Goal: Transaction & Acquisition: Purchase product/service

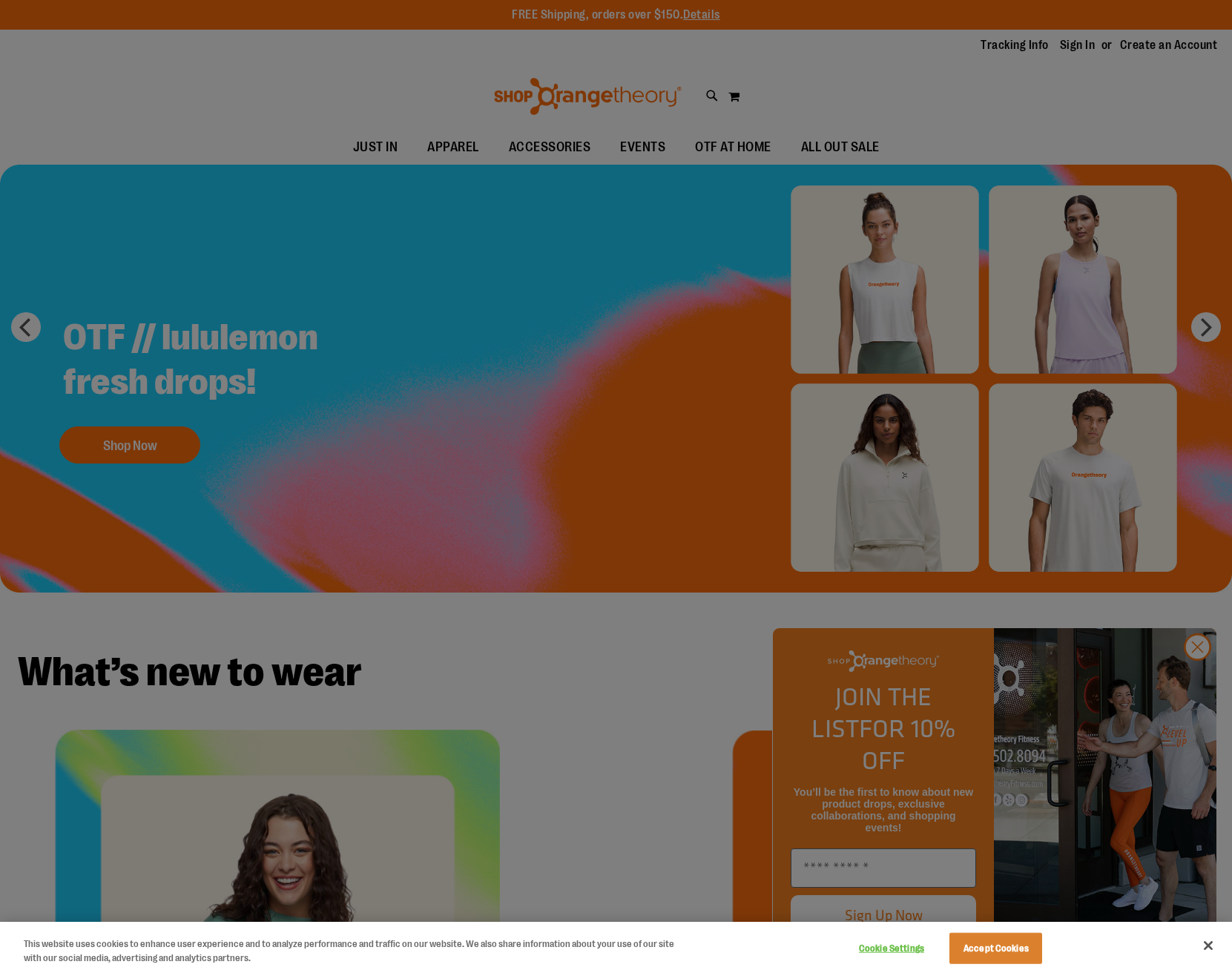
click at [1086, 48] on div at bounding box center [616, 486] width 1232 height 973
click at [581, 55] on div at bounding box center [616, 486] width 1232 height 973
click at [1015, 47] on div at bounding box center [616, 486] width 1232 height 973
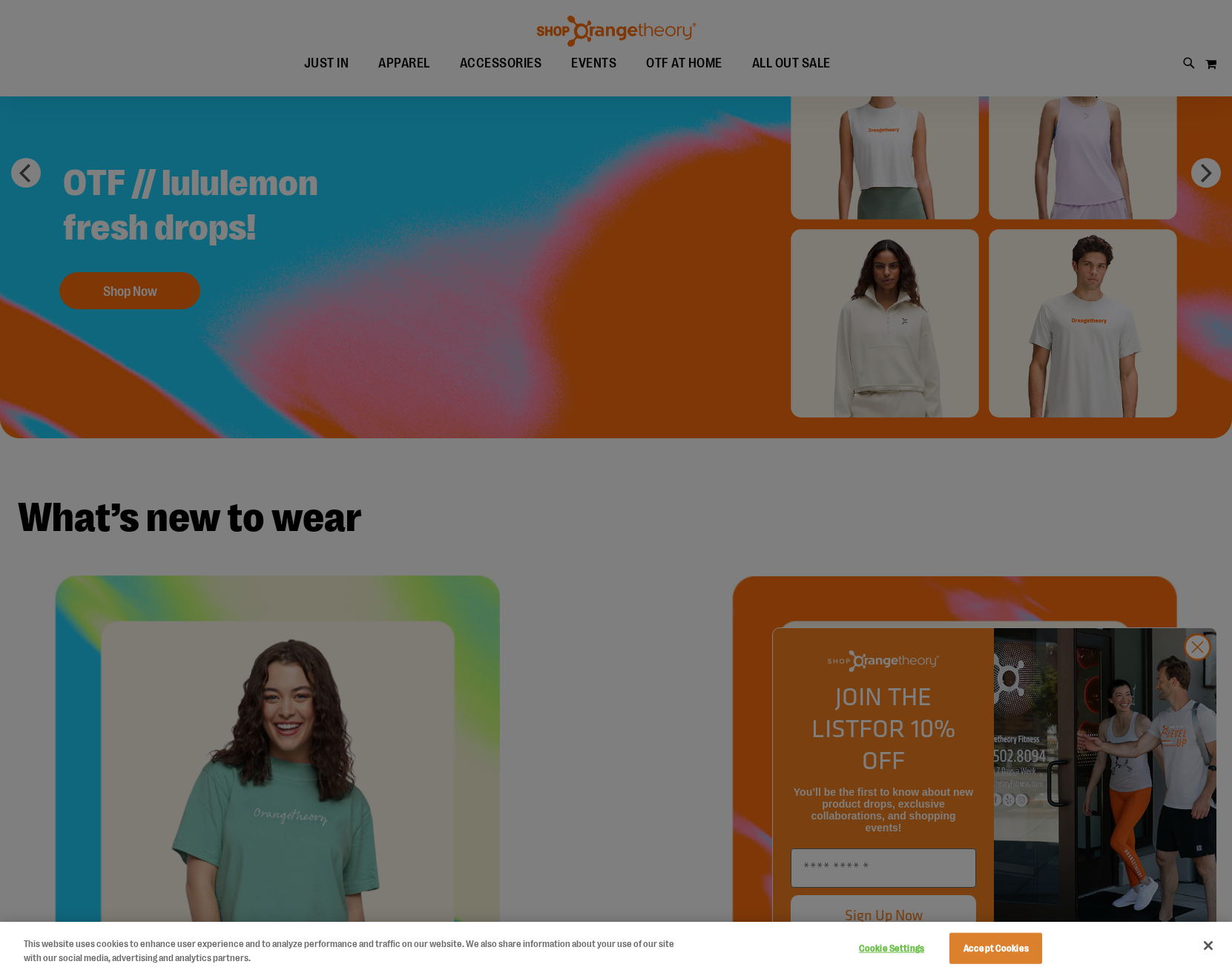
scroll to position [284, 0]
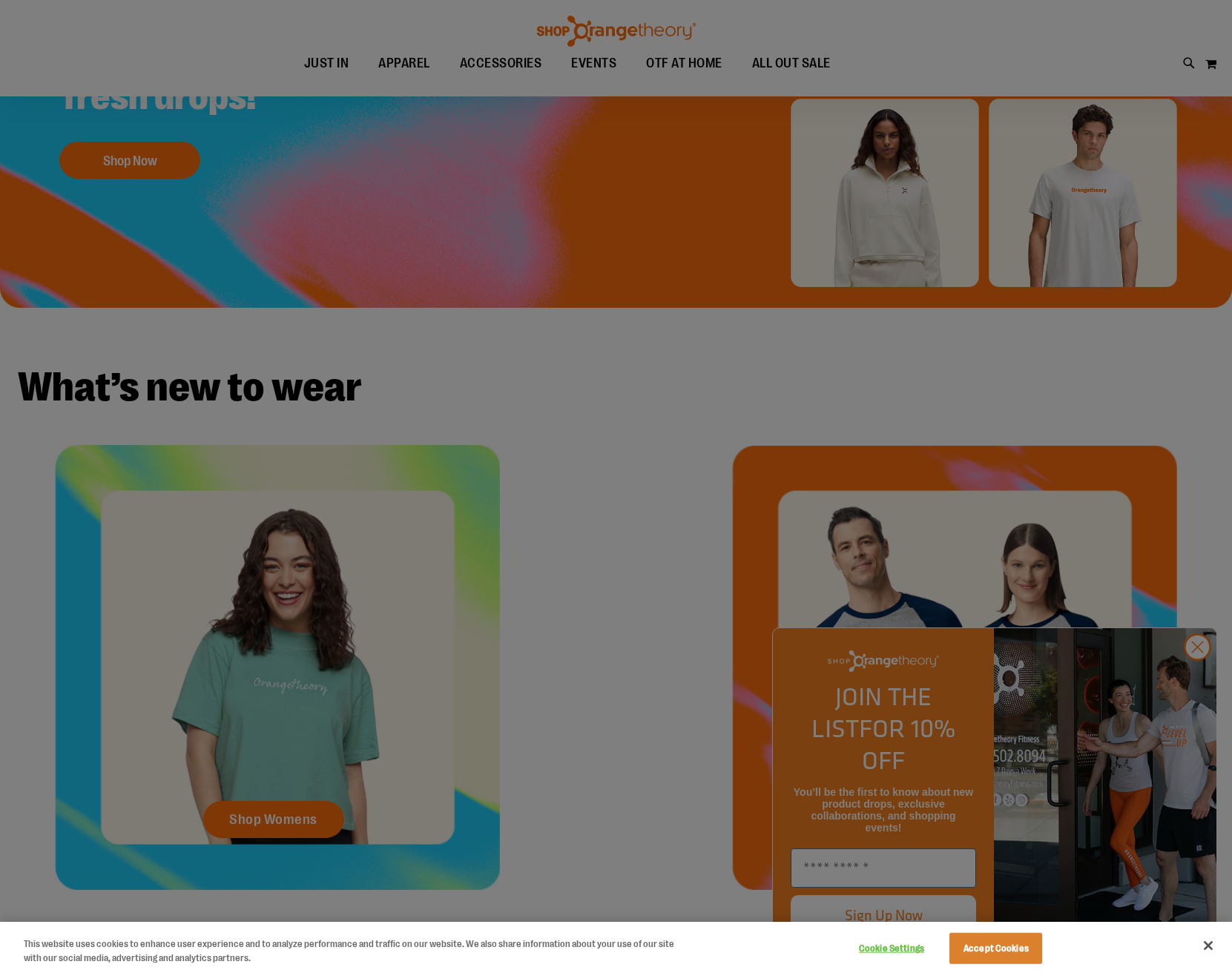
click at [1006, 941] on button "Accept Cookies" at bounding box center [995, 948] width 92 height 31
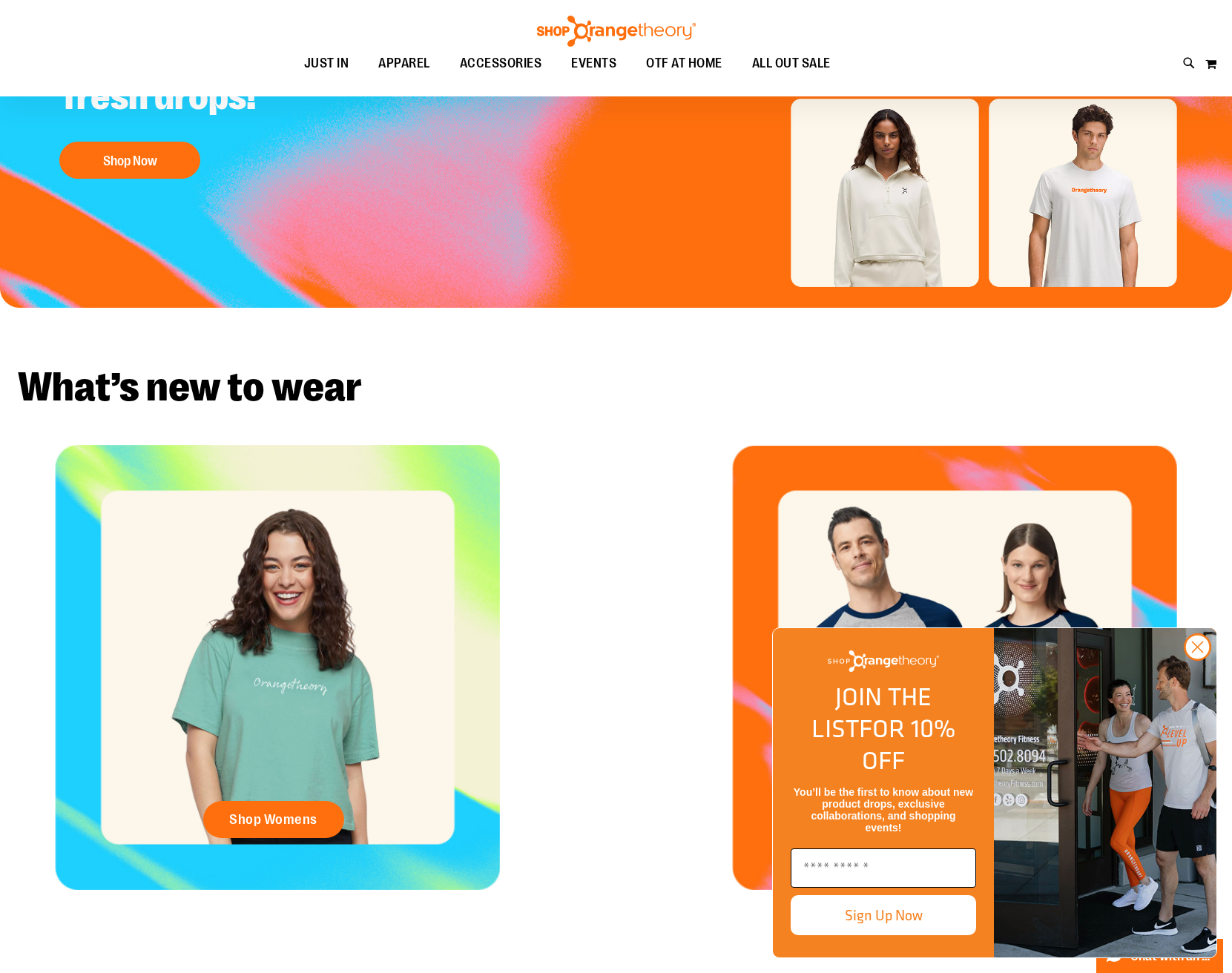
click at [869, 872] on input "Enter email" at bounding box center [883, 868] width 186 height 39
type input "********"
type input "**********"
click at [860, 910] on button "Sign Up Now" at bounding box center [883, 915] width 186 height 40
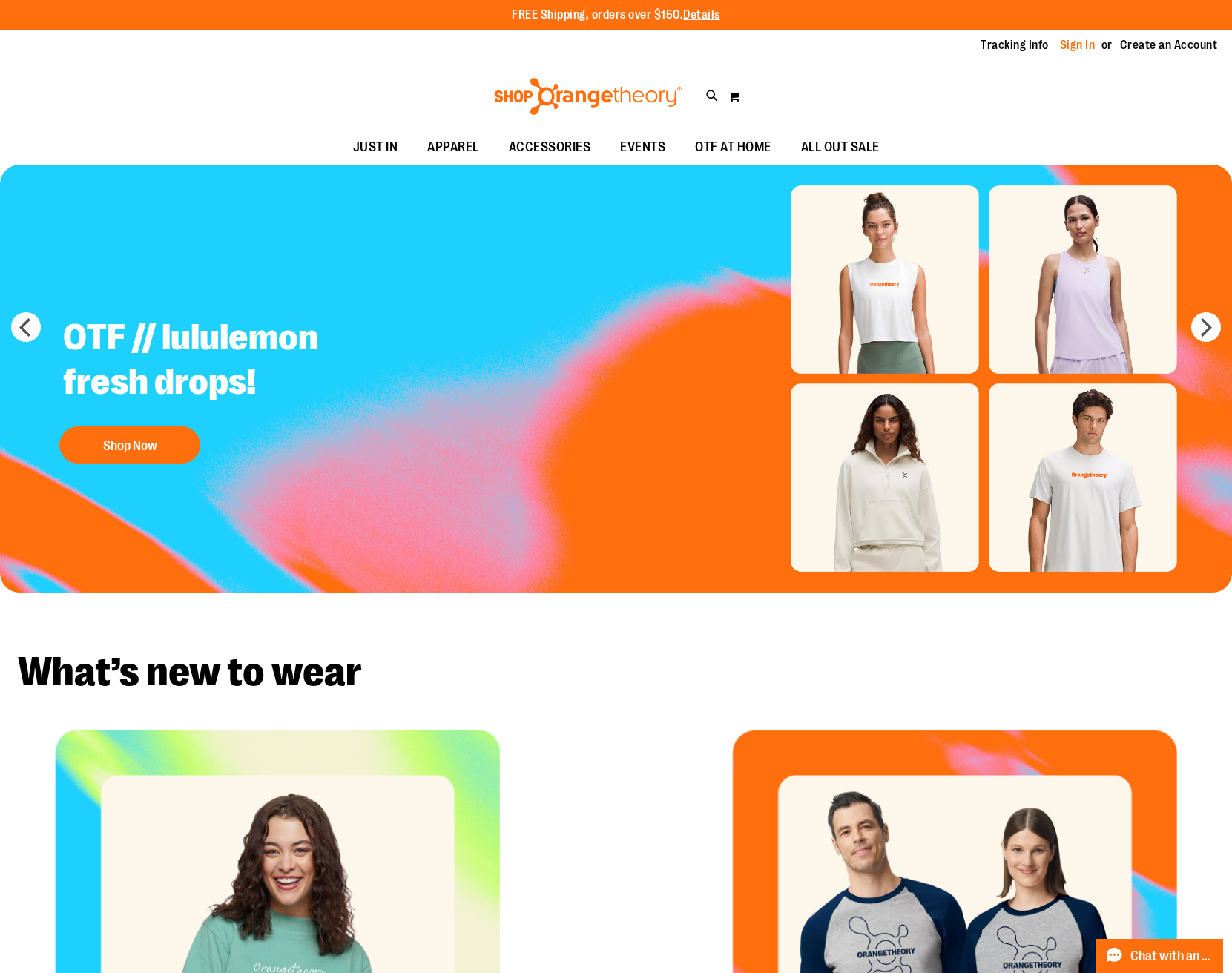
click at [1082, 39] on link "Sign In" at bounding box center [1078, 45] width 35 height 16
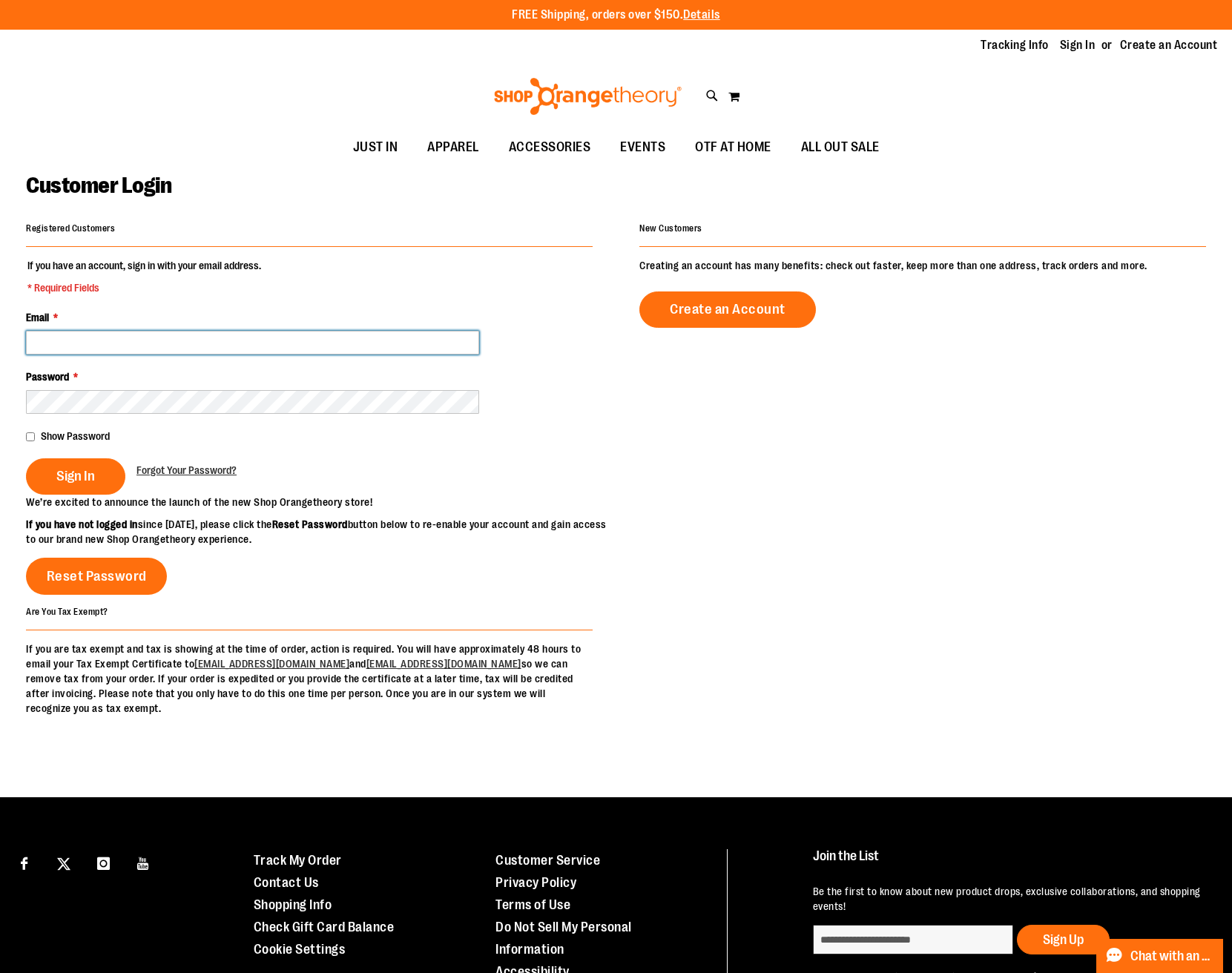
type input "**********"
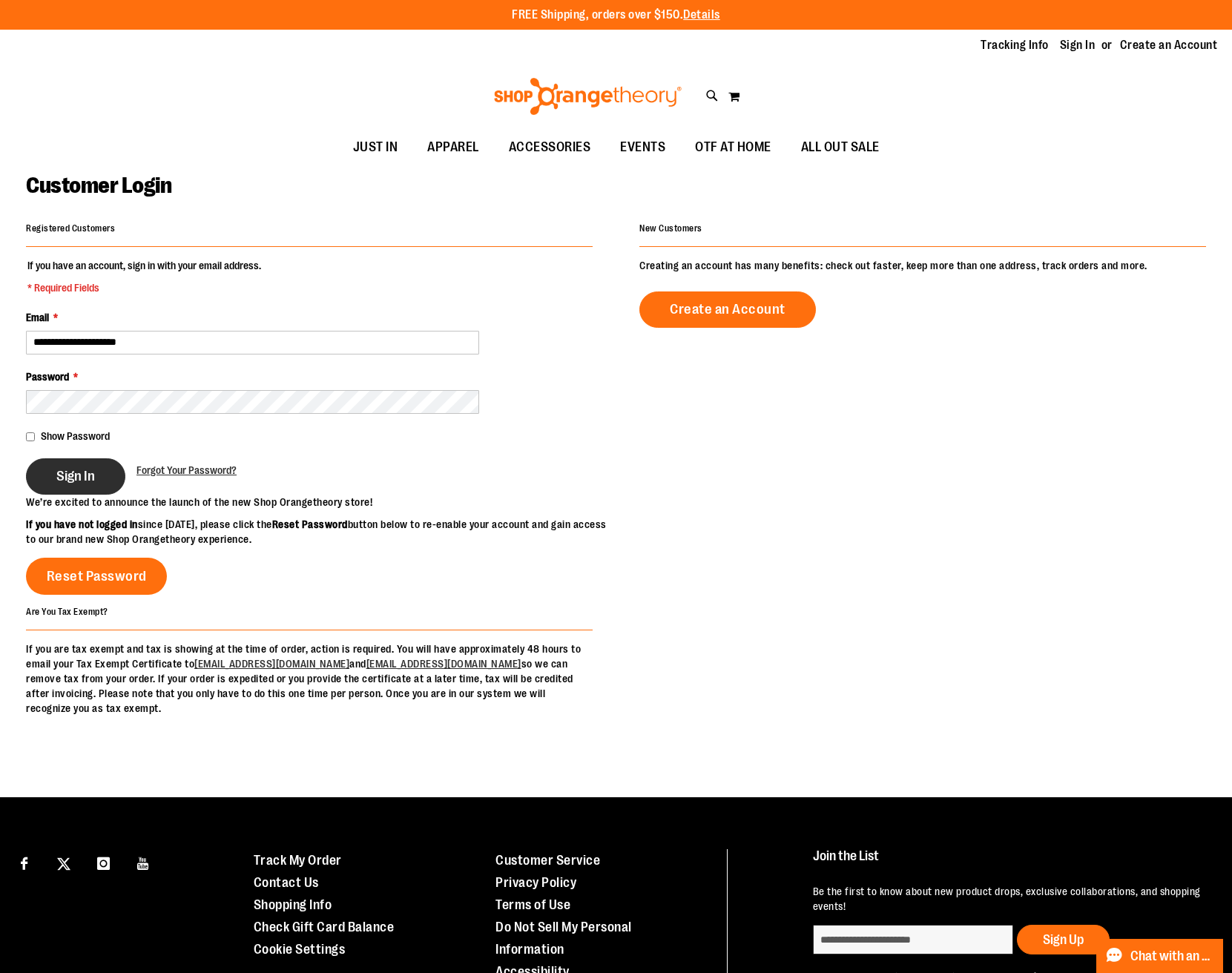
click at [46, 477] on button "Sign In" at bounding box center [76, 476] width 100 height 36
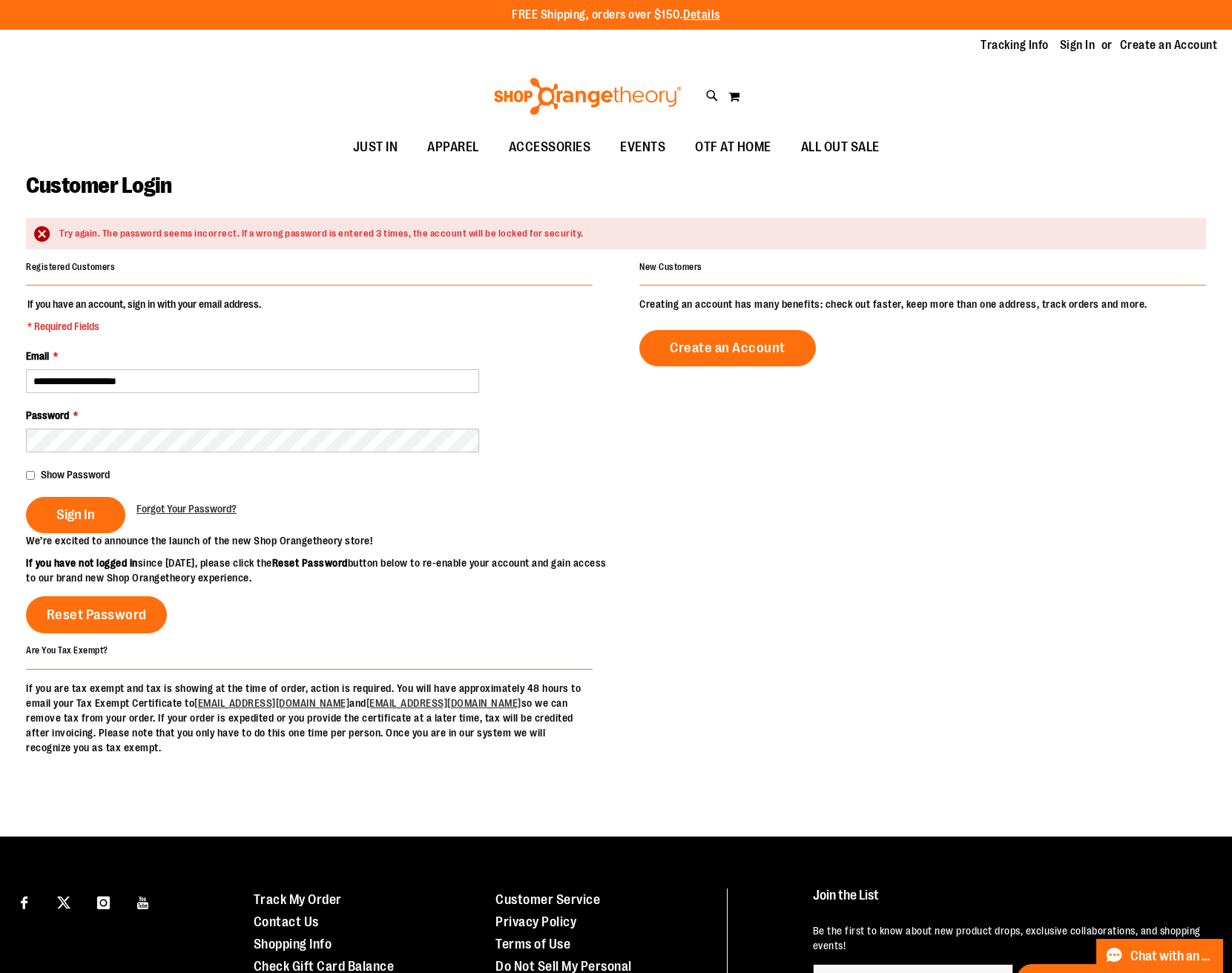
click at [402, 501] on div "Sign In Forgot Your Password?" at bounding box center [309, 515] width 567 height 36
click at [175, 507] on span "Forgot Your Password?" at bounding box center [187, 508] width 100 height 12
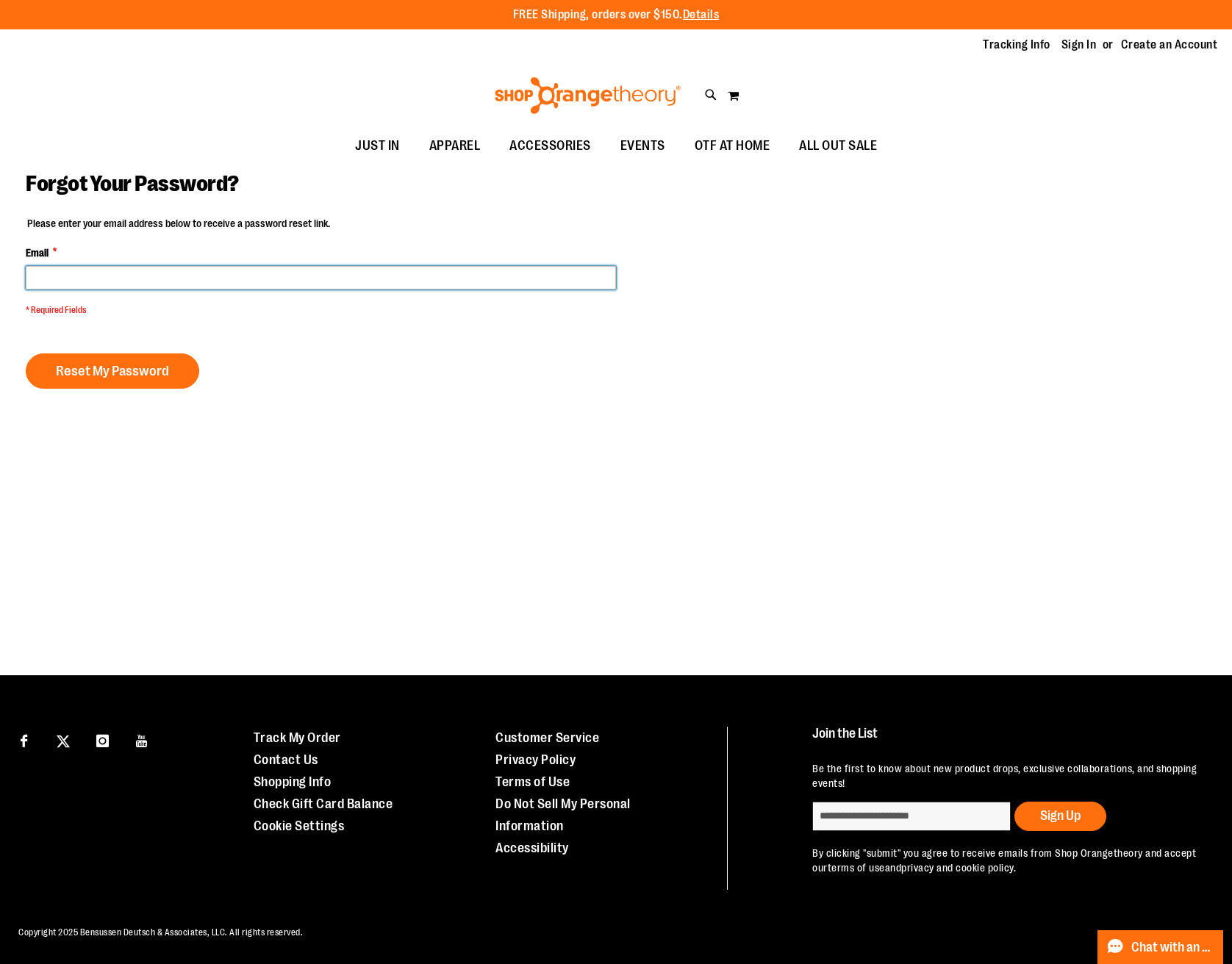
click at [39, 269] on input "Email *" at bounding box center [320, 278] width 590 height 24
type input "**********"
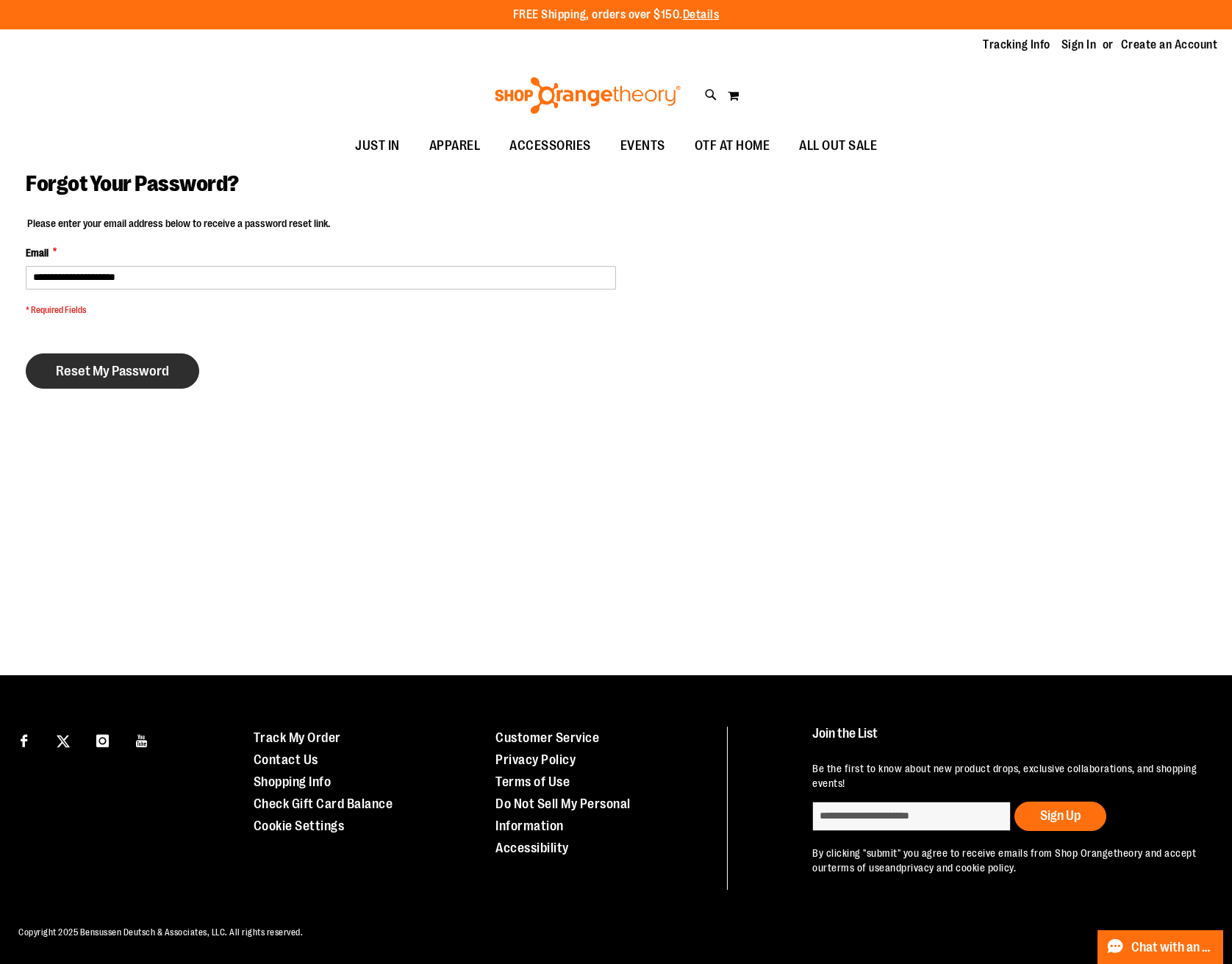
click at [57, 378] on span "Reset My Password" at bounding box center [112, 371] width 113 height 16
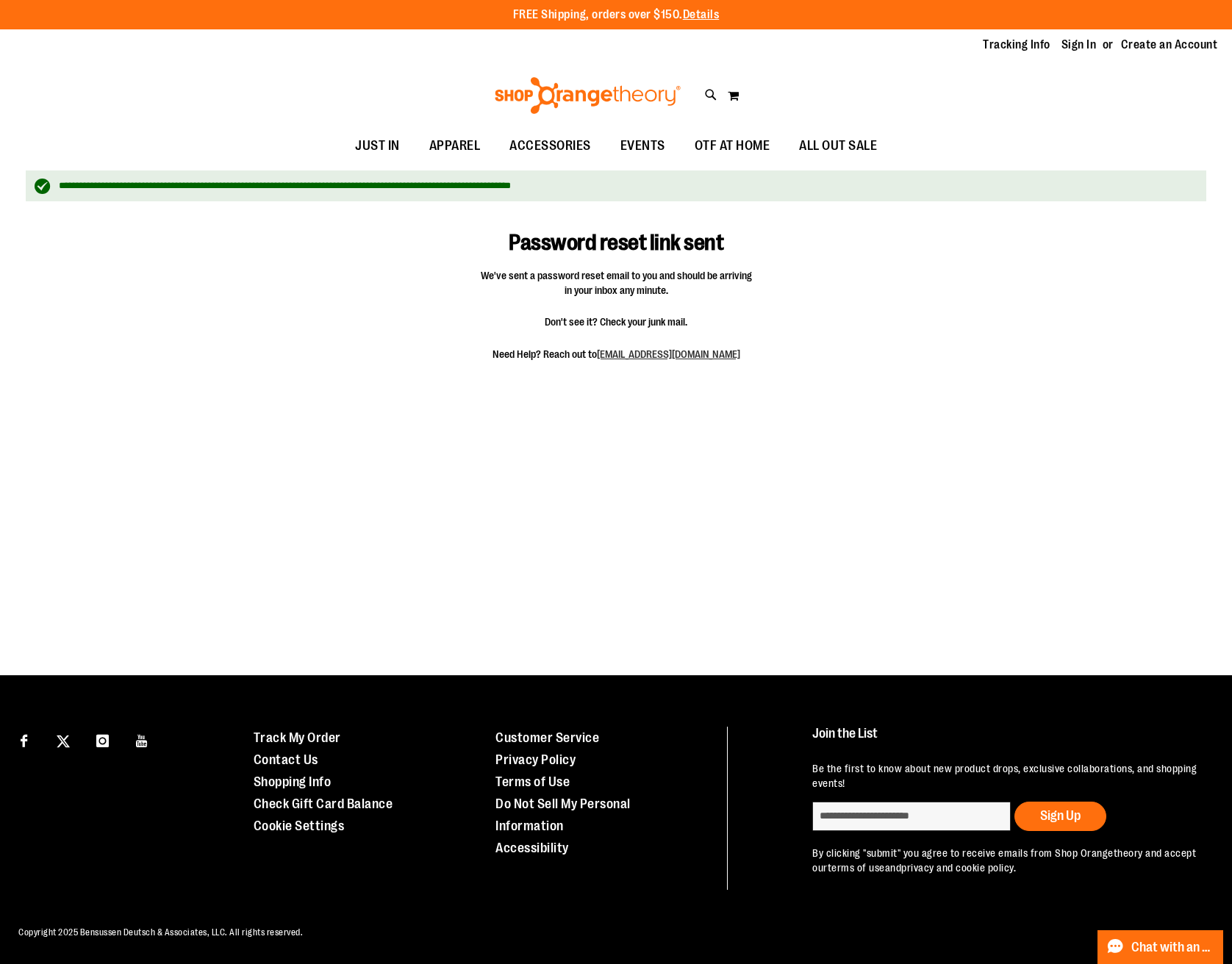
click at [1040, 64] on div "Toggle Nav Search Popular Suggestions Advanced Search" at bounding box center [616, 95] width 1232 height 68
click at [626, 105] on img at bounding box center [587, 96] width 190 height 37
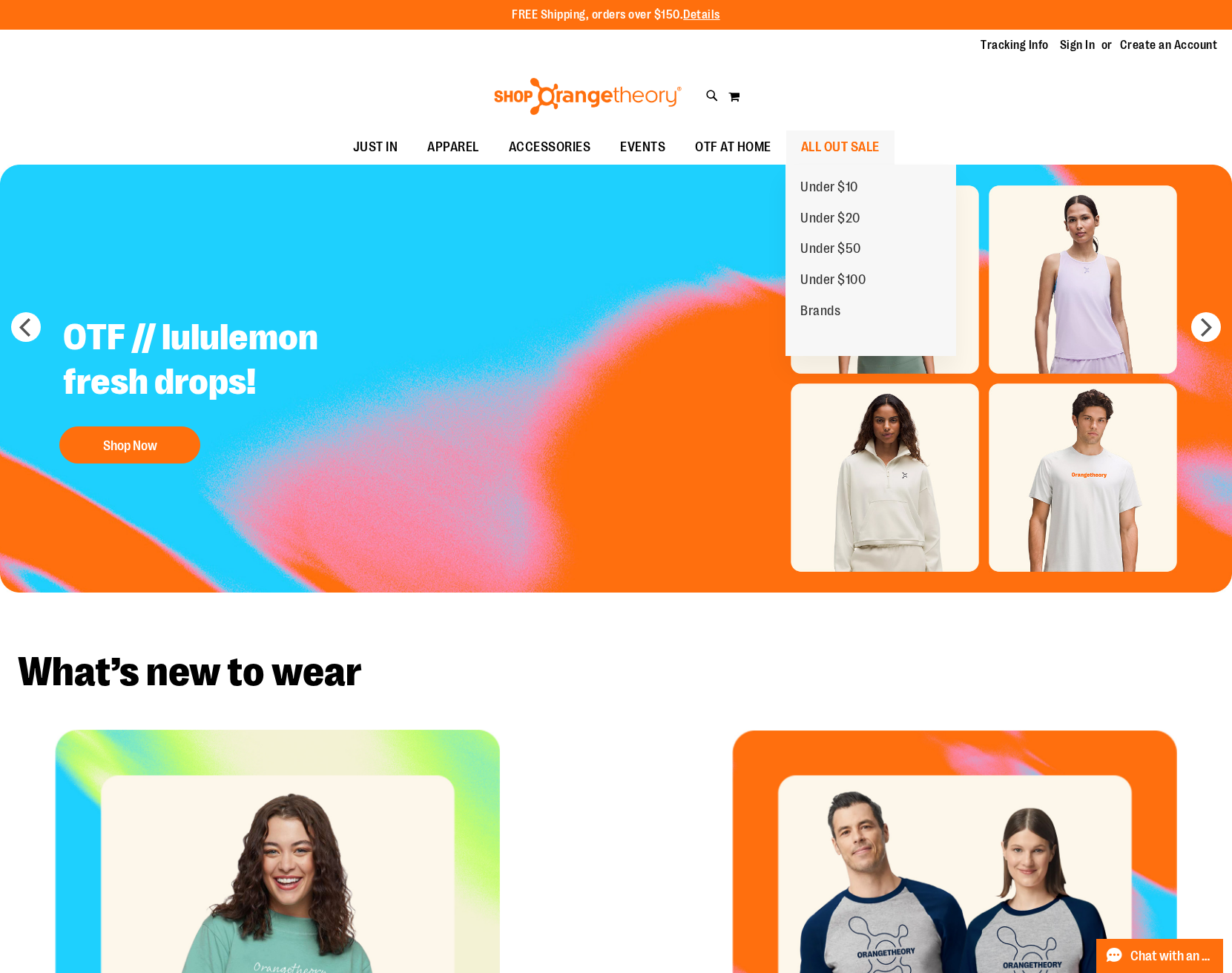
click at [811, 148] on span "ALL OUT SALE" at bounding box center [840, 146] width 79 height 33
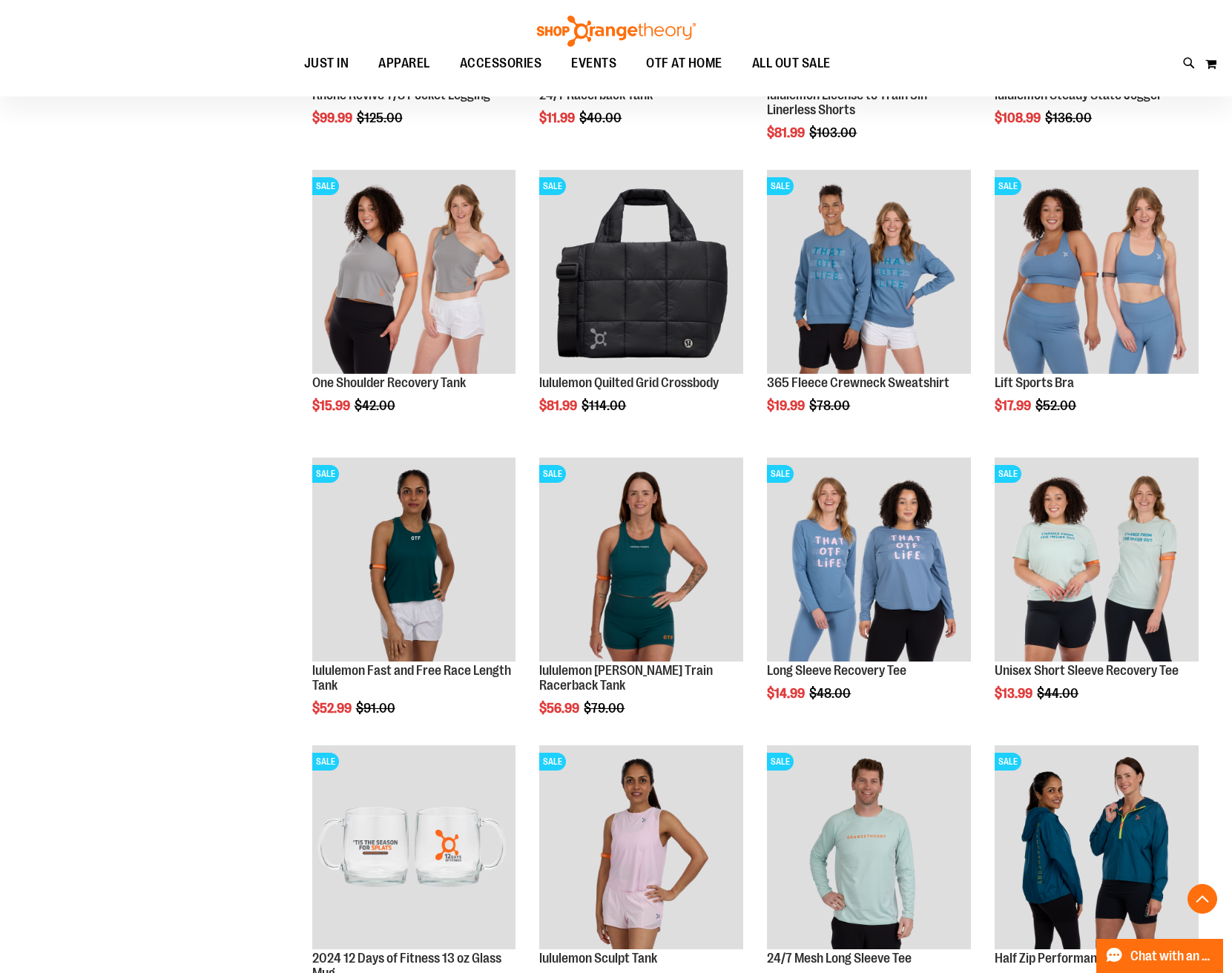
scroll to position [905, 0]
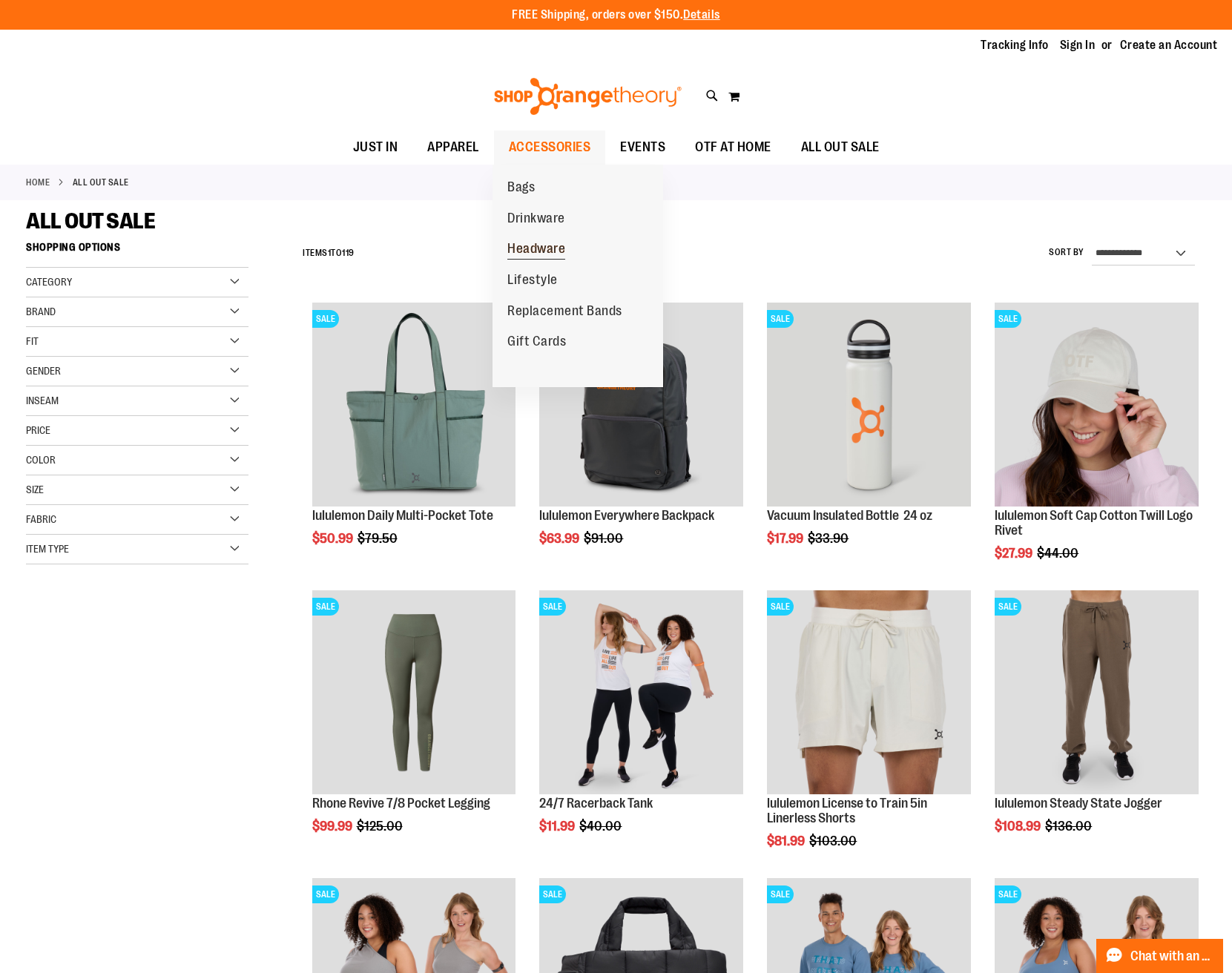
click at [536, 247] on span "Headware" at bounding box center [536, 250] width 58 height 18
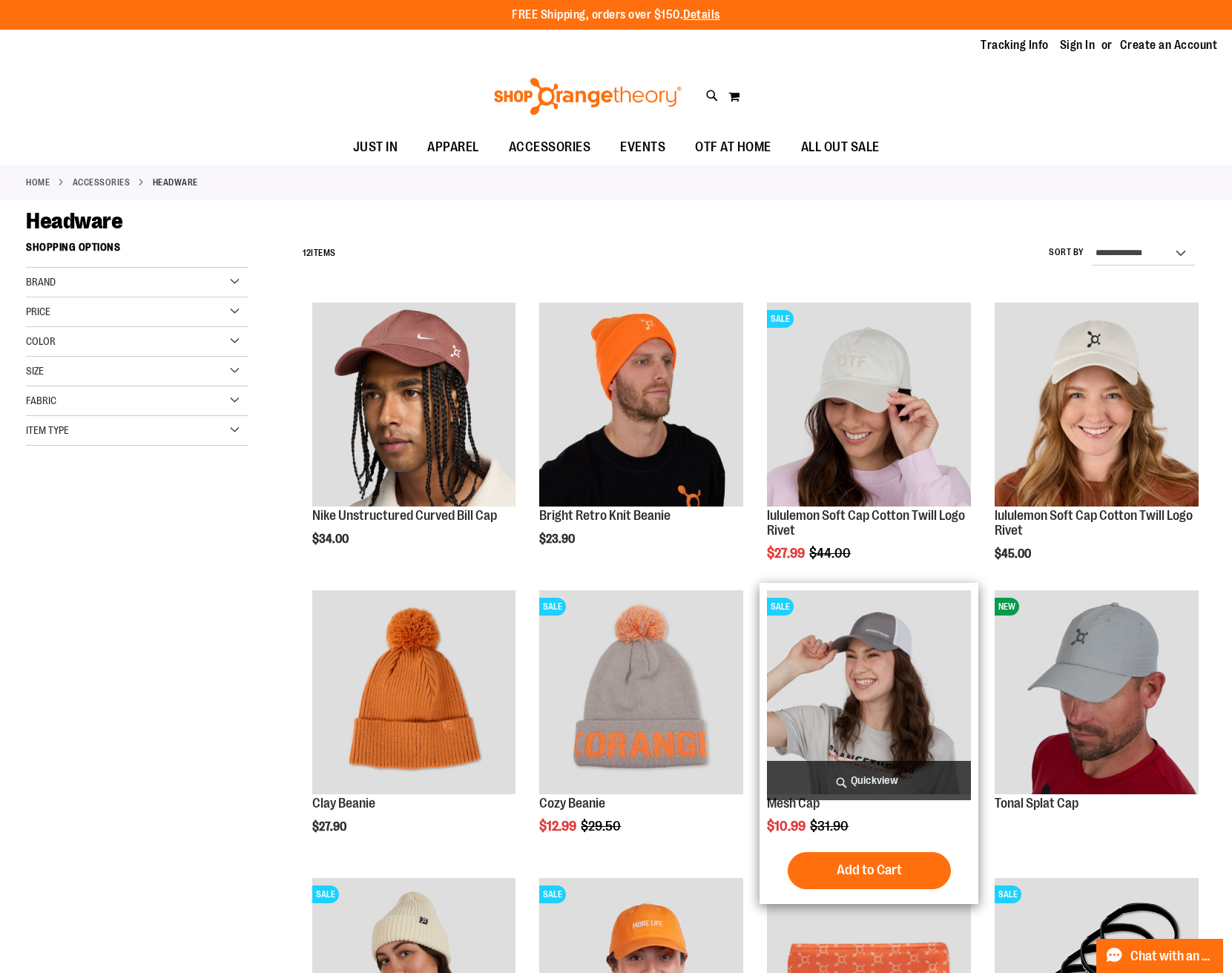
click at [883, 681] on img "product" at bounding box center [869, 692] width 204 height 204
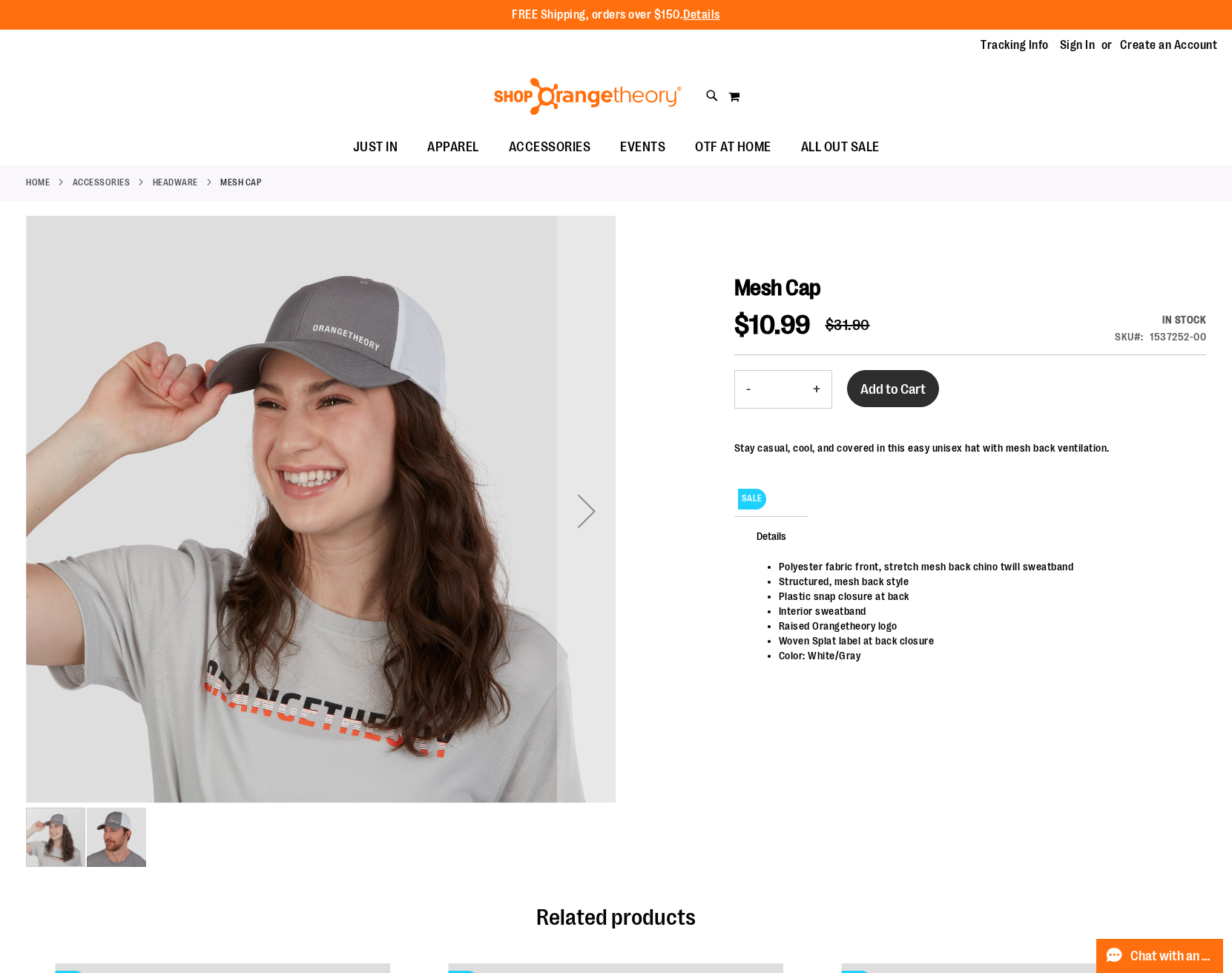
click at [925, 404] on button "Add to Cart" at bounding box center [893, 388] width 92 height 37
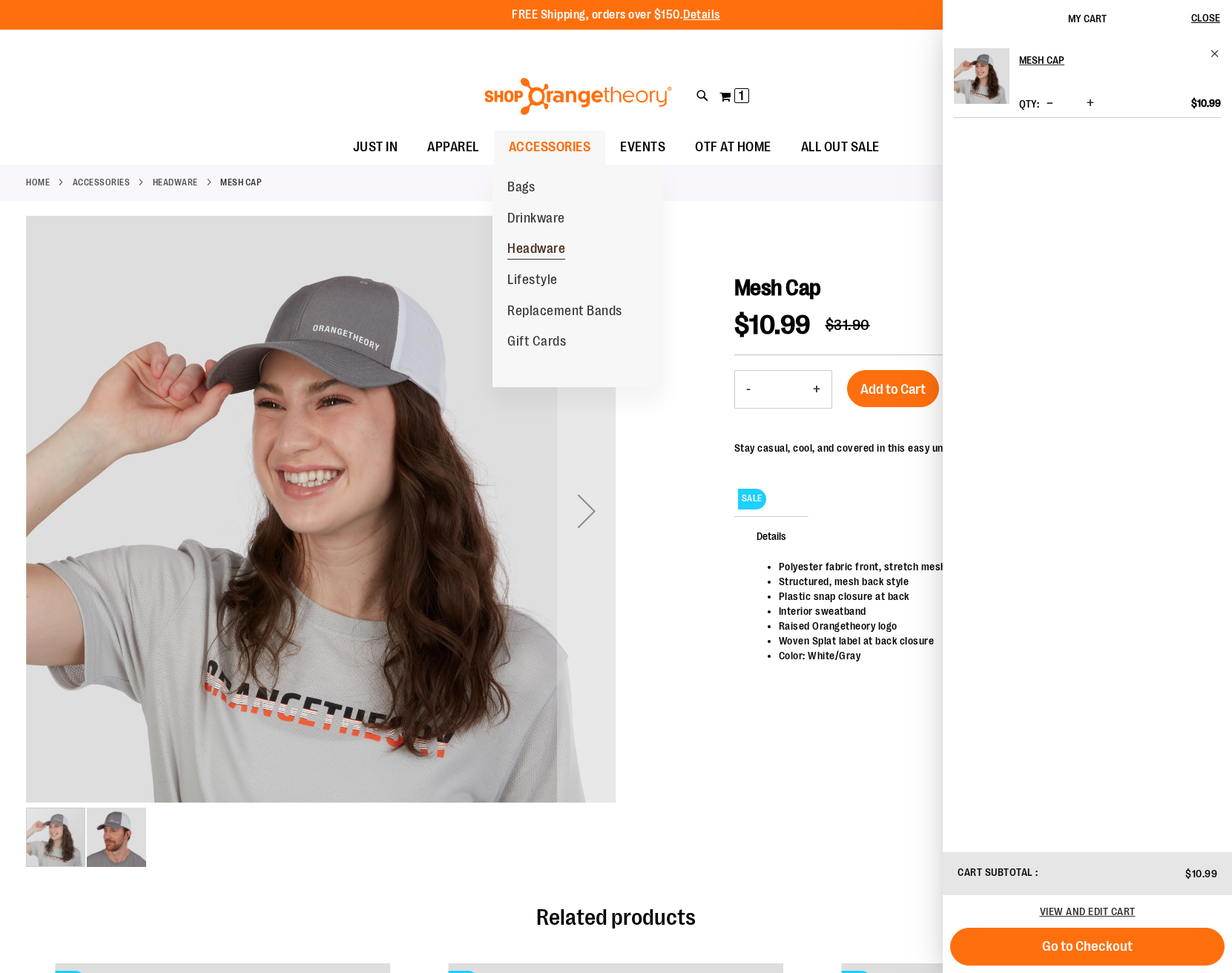
click at [528, 244] on span "Headware" at bounding box center [536, 250] width 58 height 18
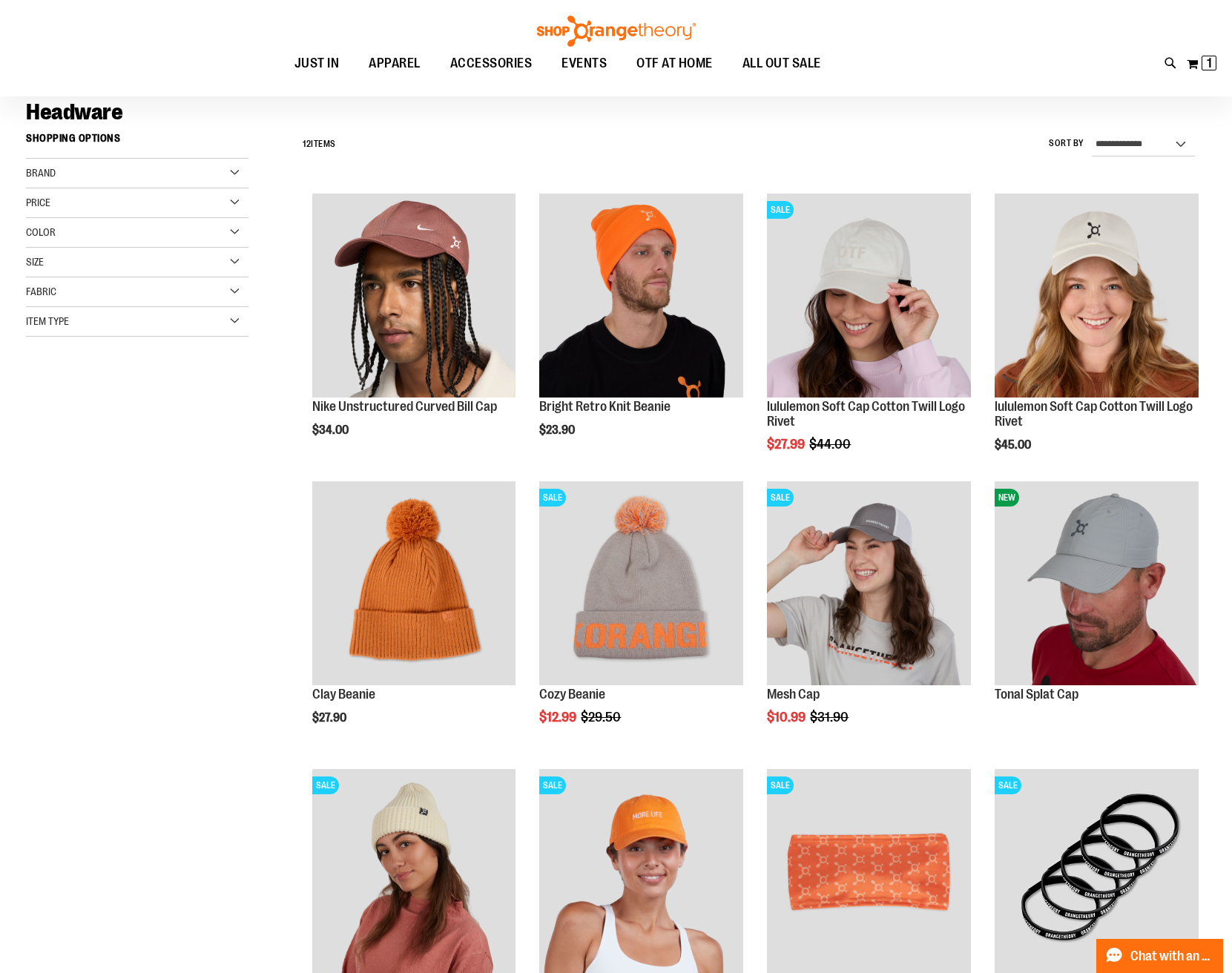
scroll to position [440, 0]
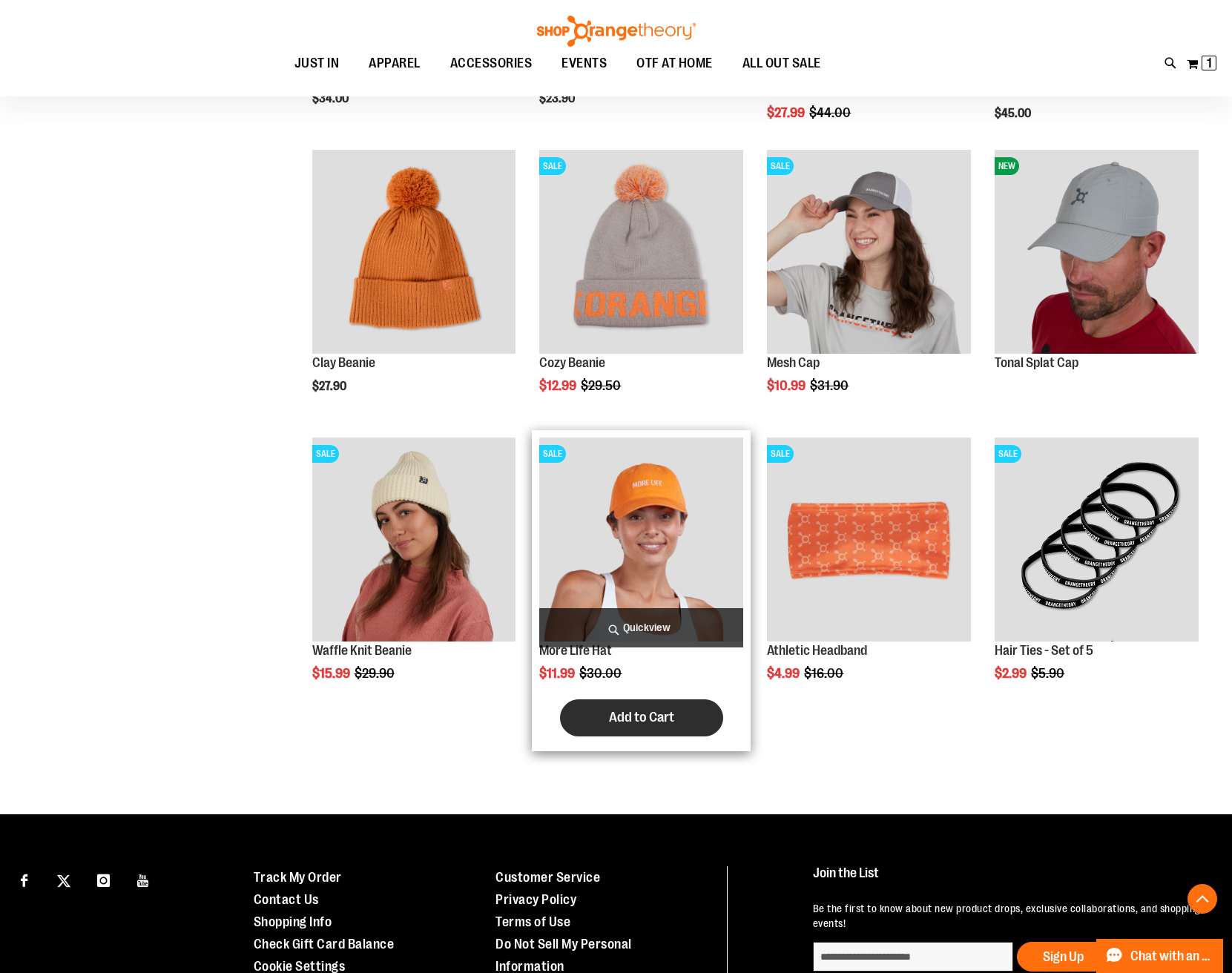
click at [631, 708] on button "Add to Cart" at bounding box center [641, 718] width 163 height 37
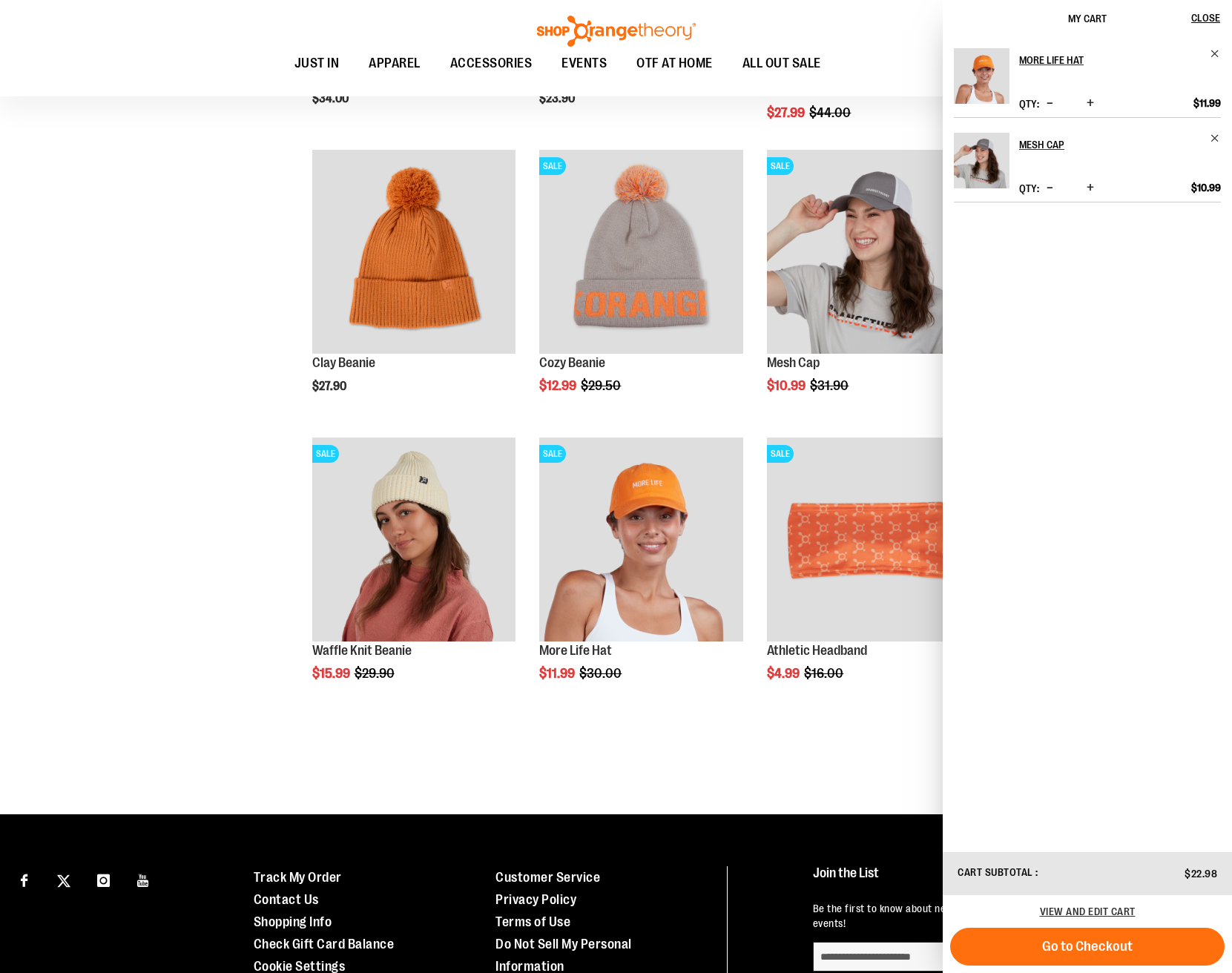
click at [873, 68] on ul "JUST IN JUST IN Balanced Basics New for Women New for Men New Accessories New B…" at bounding box center [556, 64] width 1048 height 34
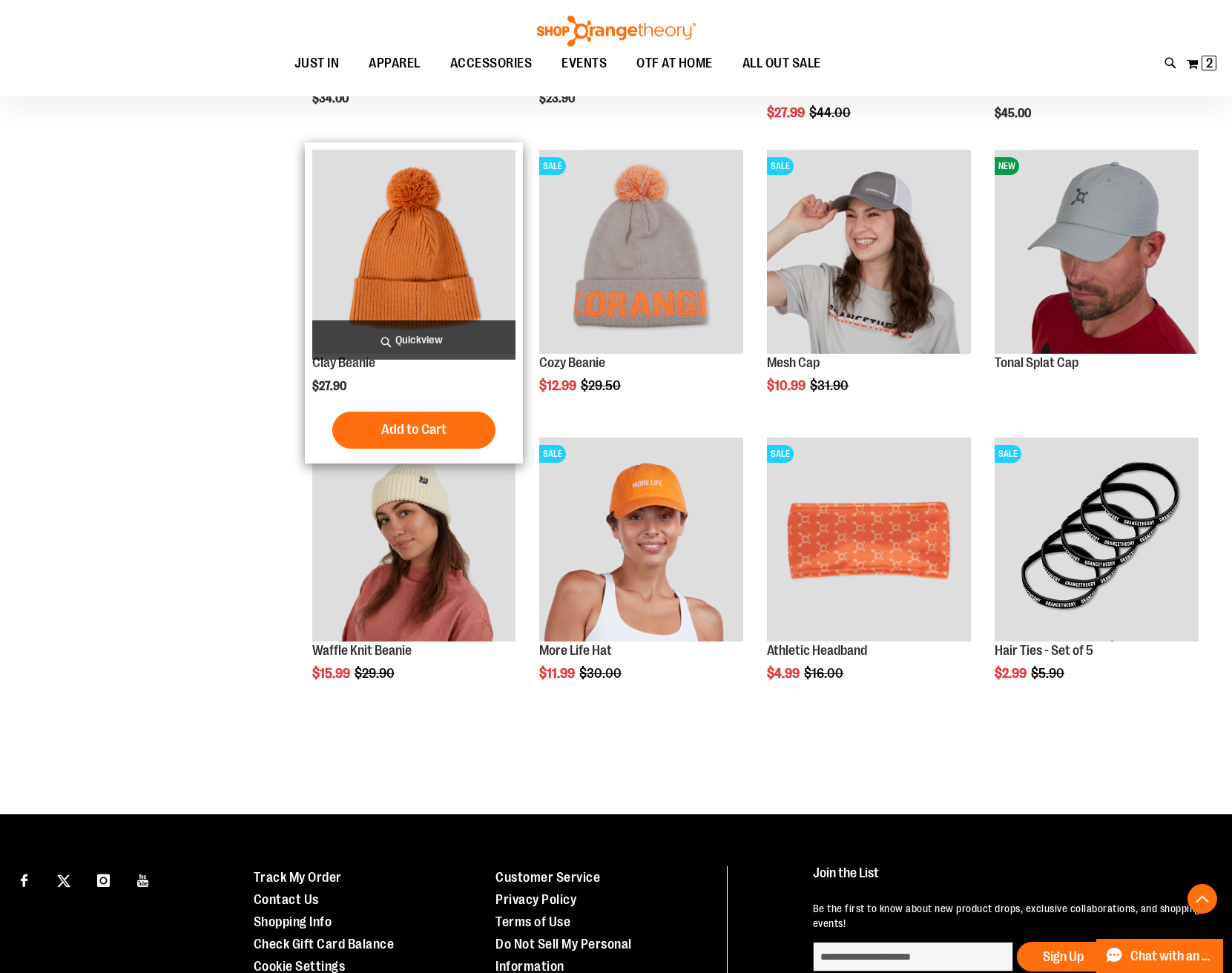
scroll to position [0, 0]
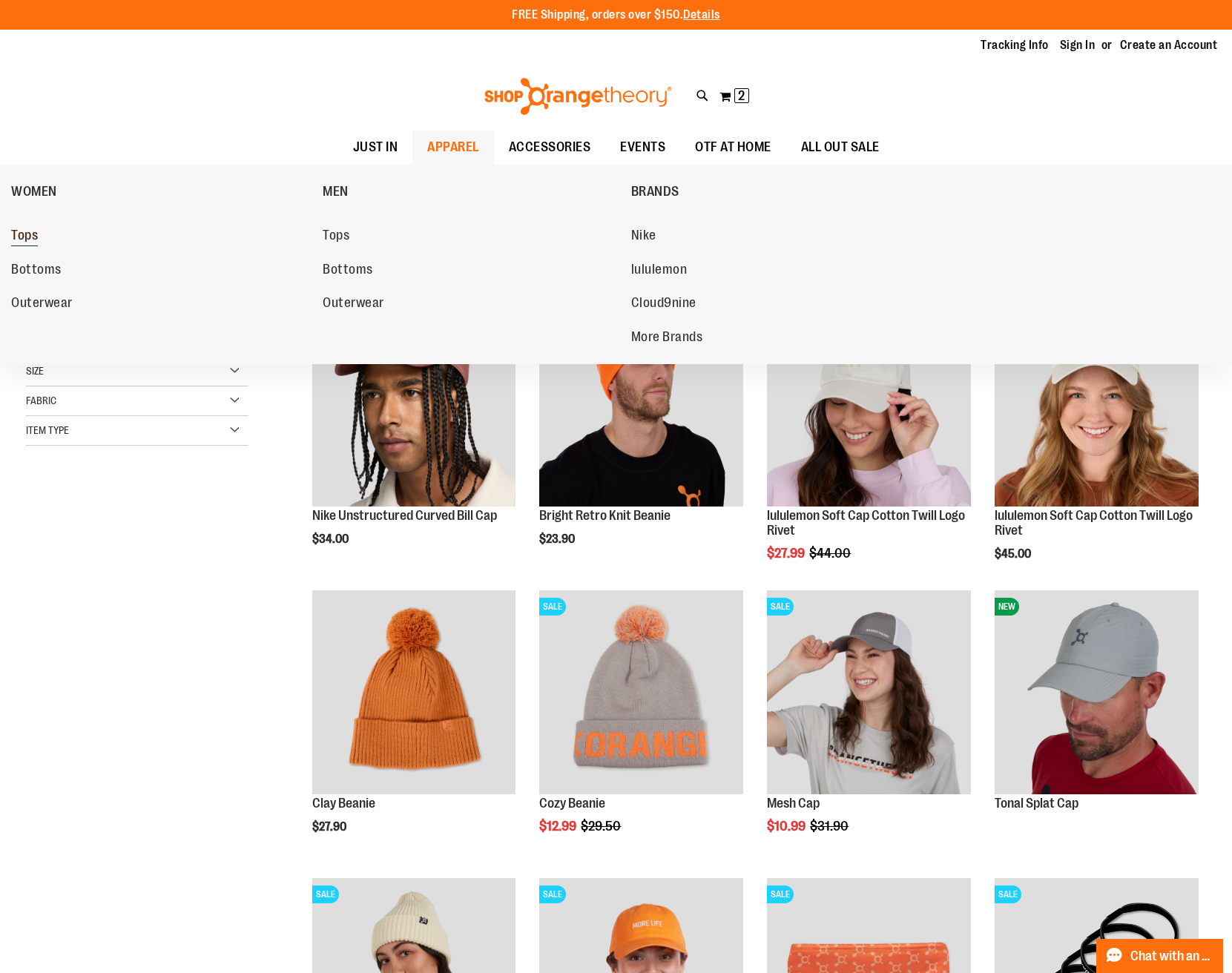
click at [39, 235] on link "Tops" at bounding box center [159, 236] width 297 height 27
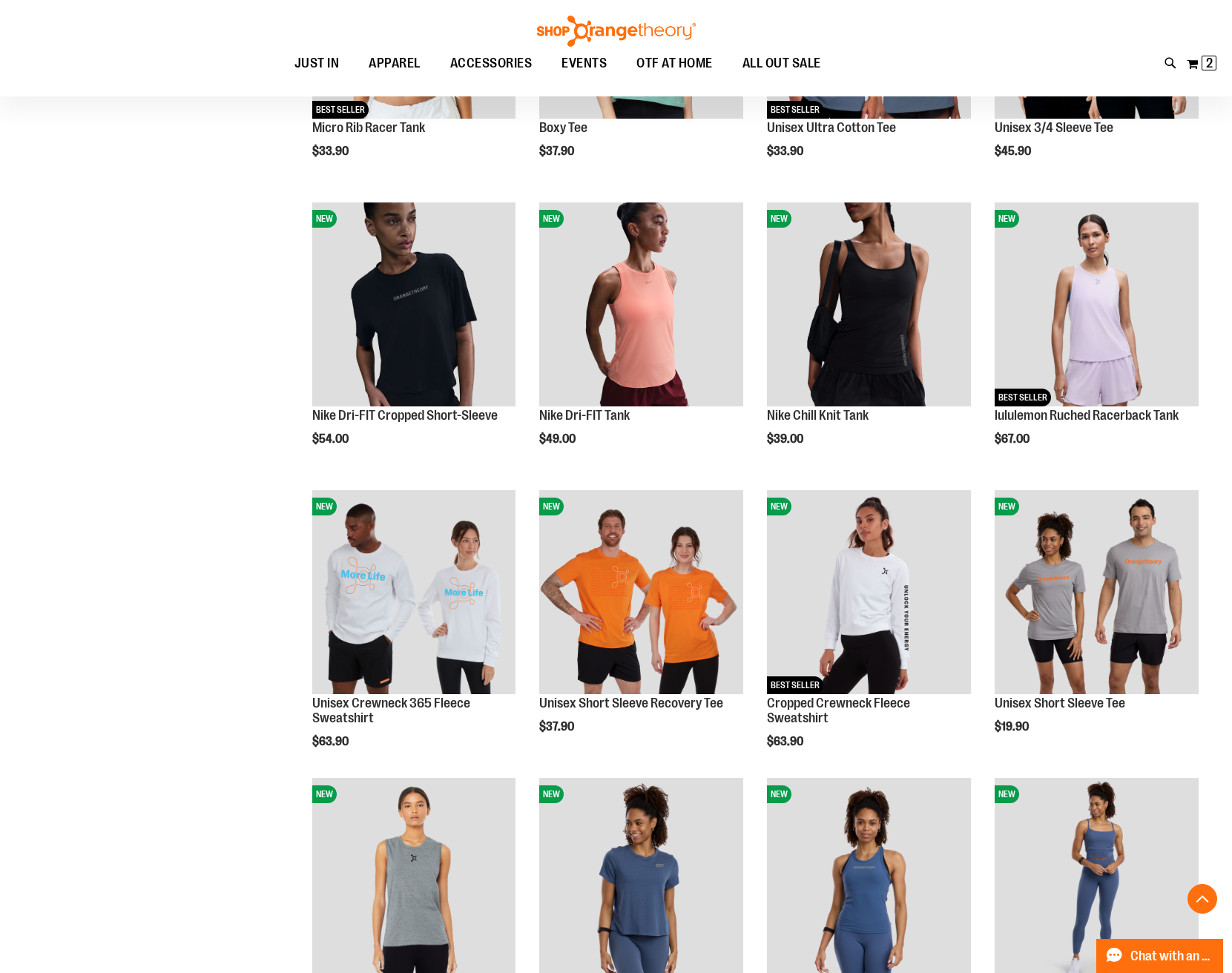
scroll to position [792, 0]
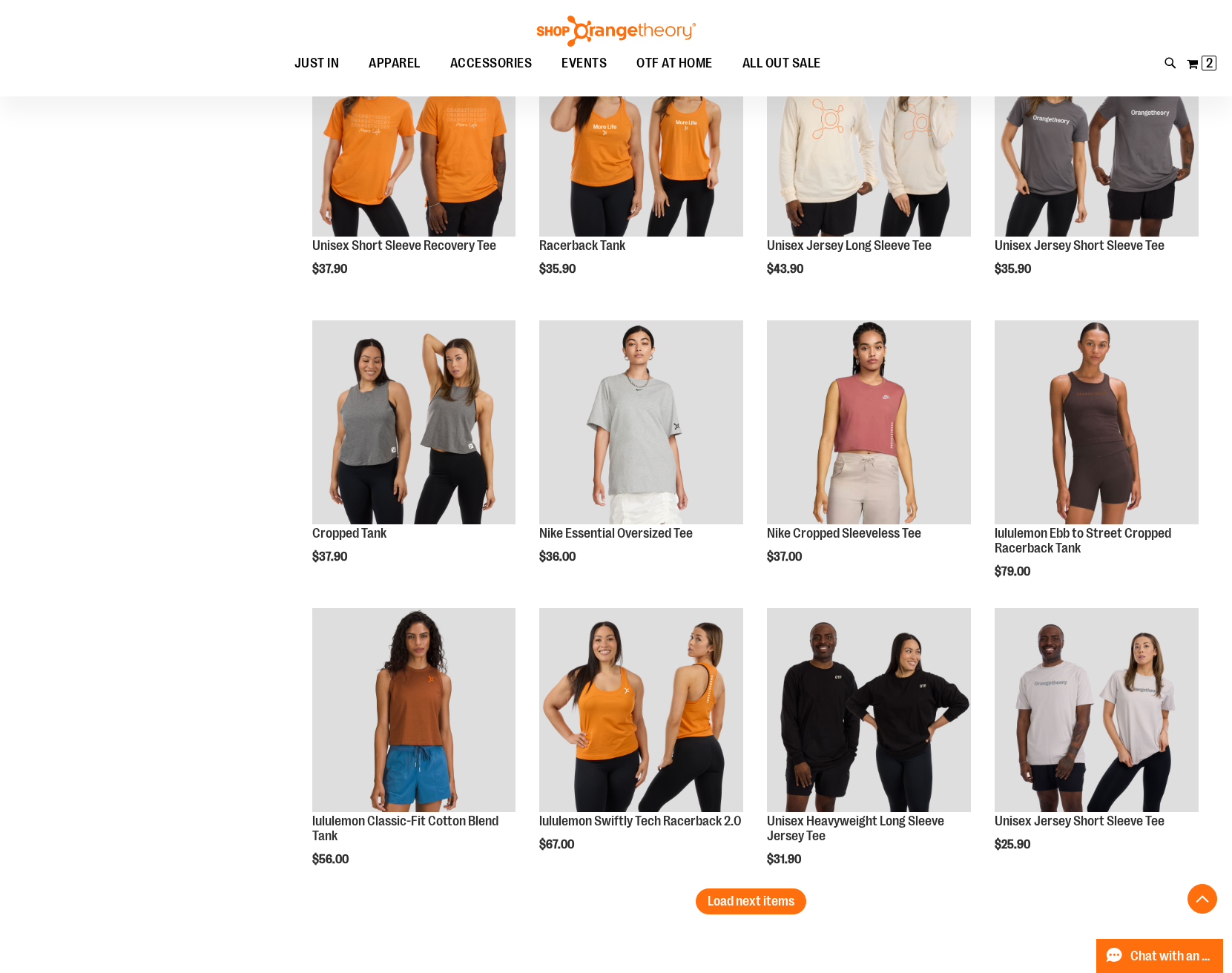
scroll to position [2104, 0]
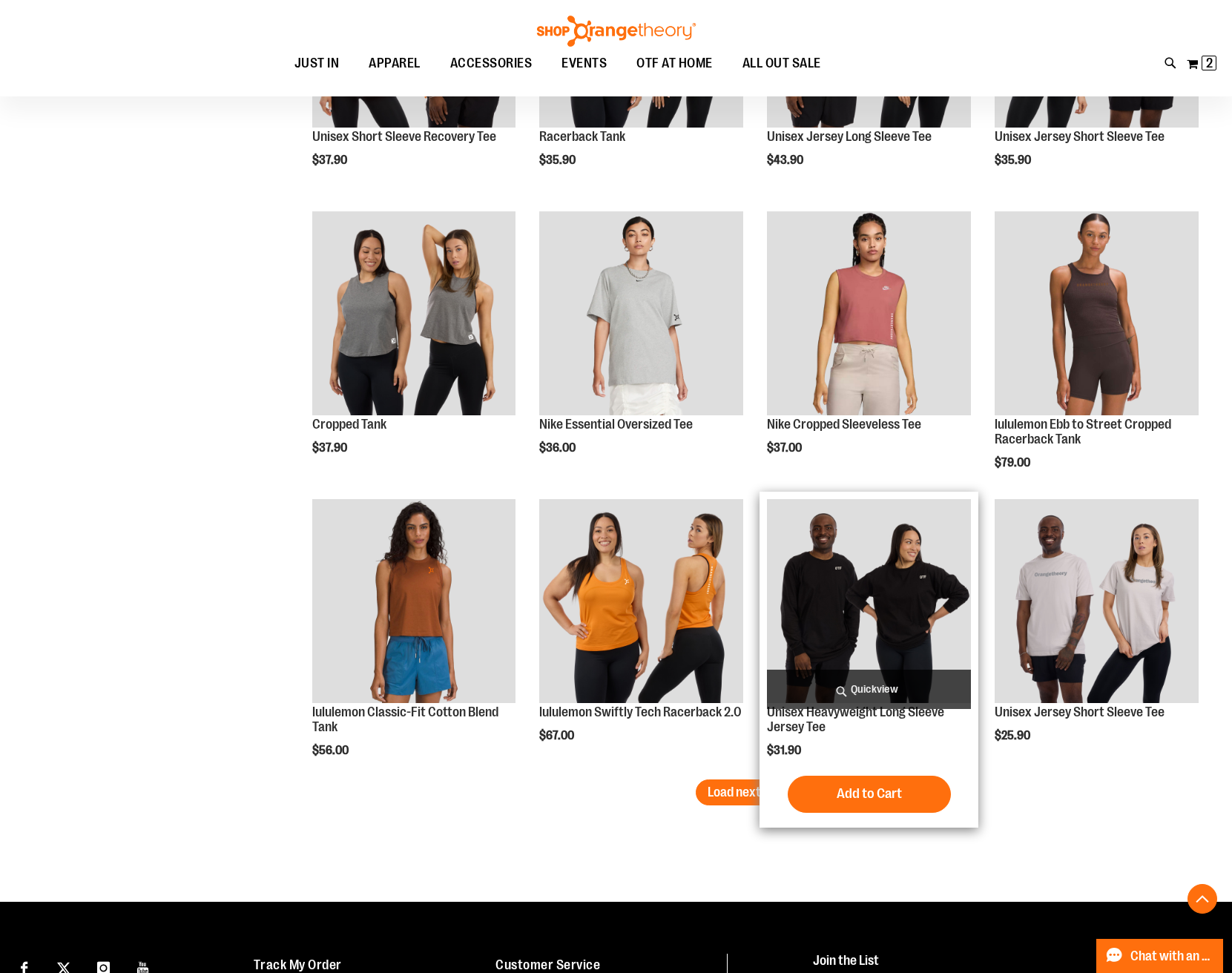
click at [861, 577] on img "product" at bounding box center [869, 601] width 204 height 204
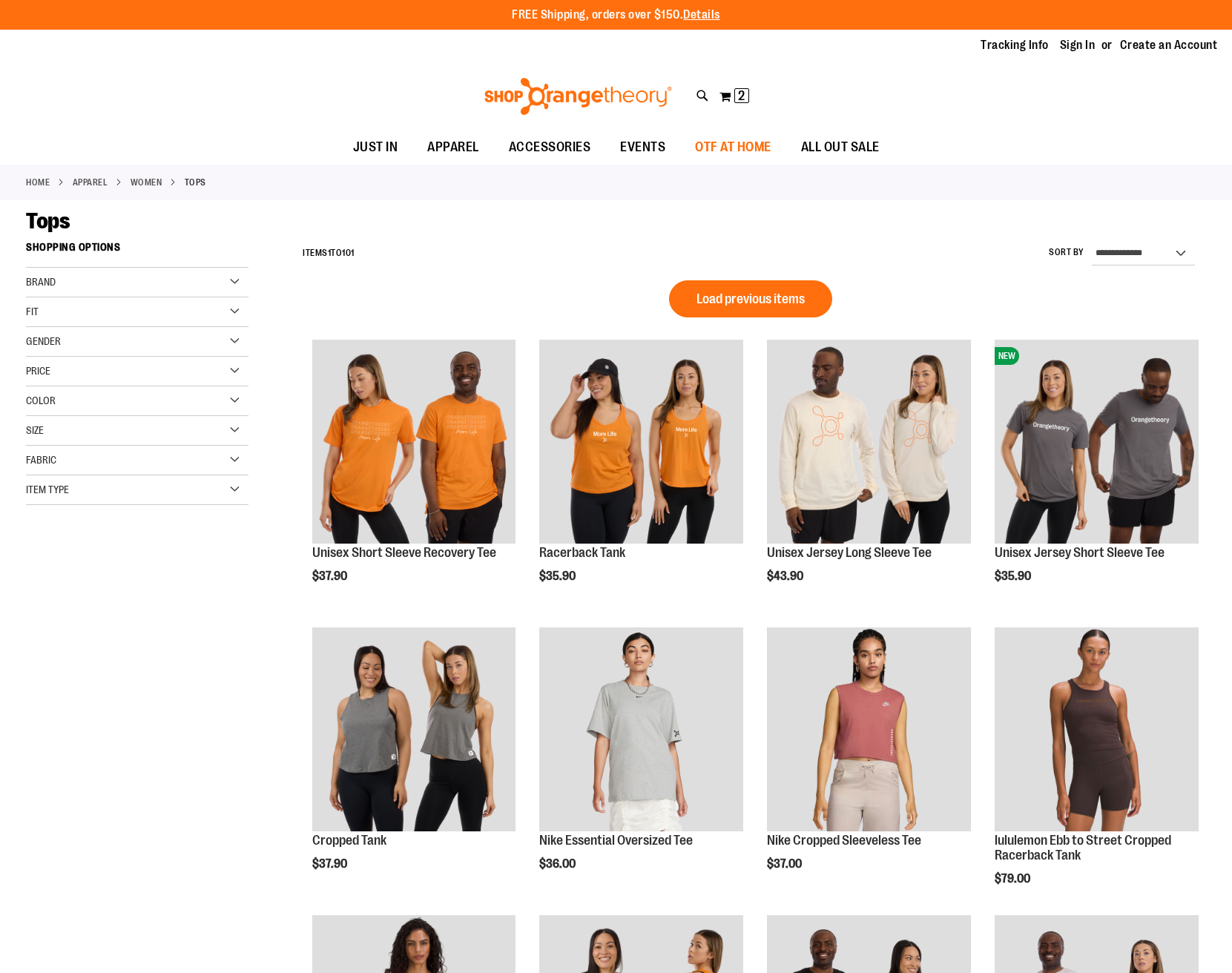
click at [748, 145] on span "OTF AT HOME" at bounding box center [733, 146] width 76 height 33
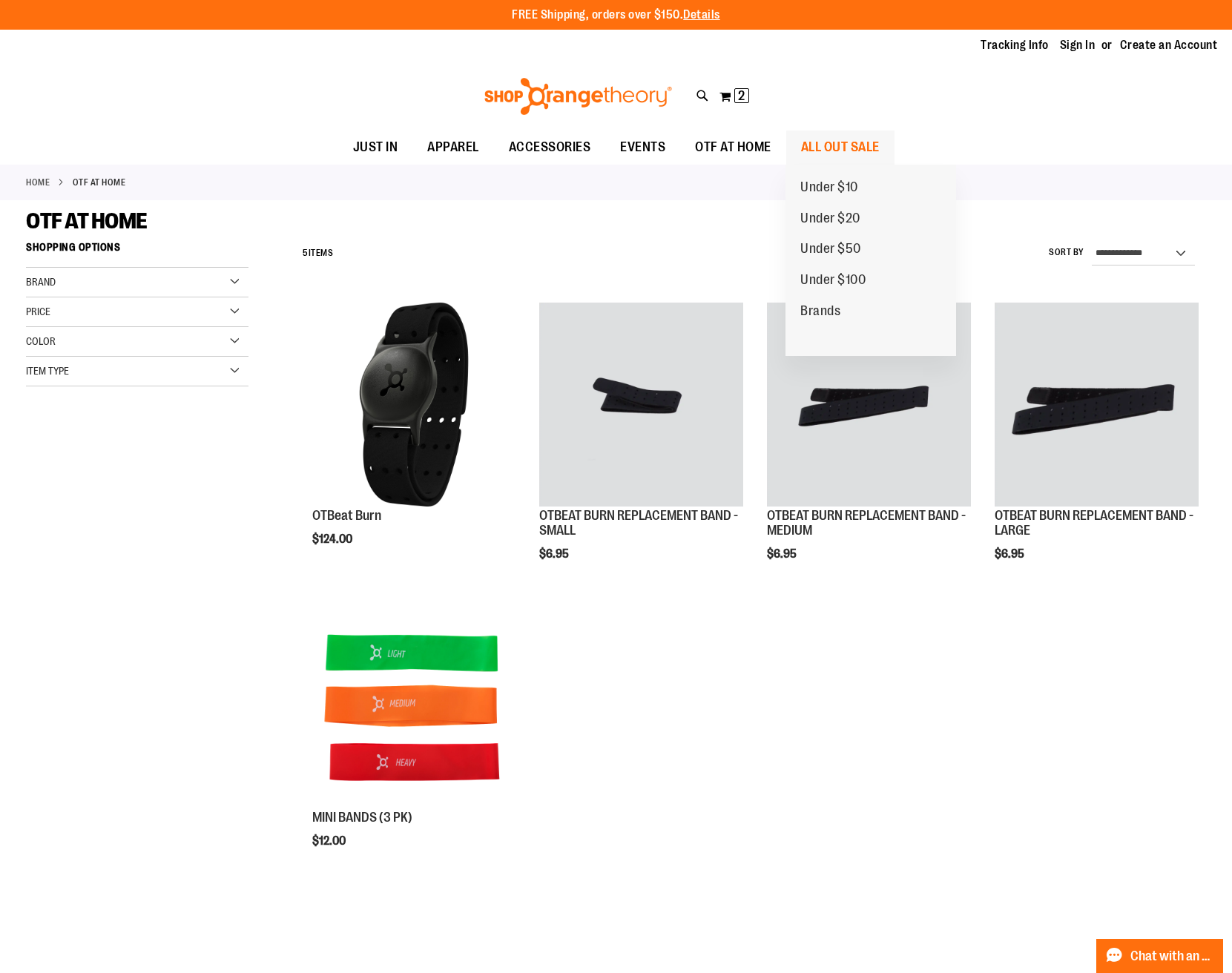
click at [805, 148] on span "ALL OUT SALE" at bounding box center [840, 146] width 79 height 33
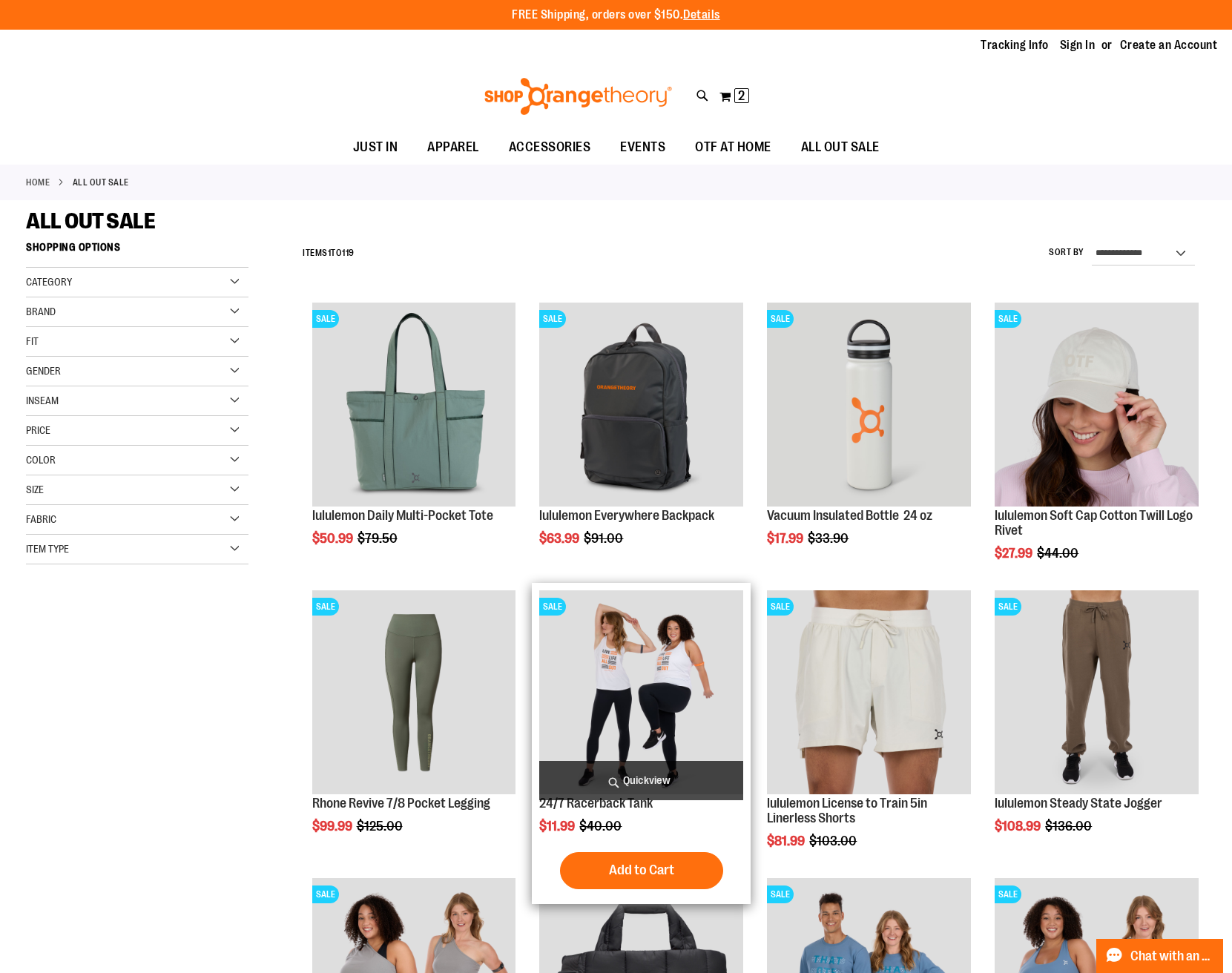
click at [639, 663] on img "product" at bounding box center [641, 692] width 204 height 204
